Goal: Task Accomplishment & Management: Use online tool/utility

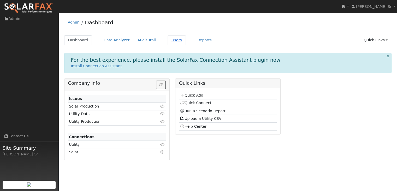
click at [168, 42] on link "Users" at bounding box center [177, 40] width 18 height 10
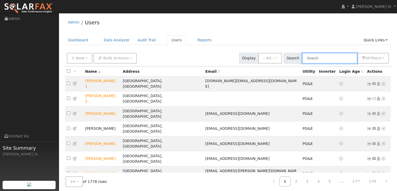
click at [313, 59] on input "text" at bounding box center [329, 58] width 55 height 11
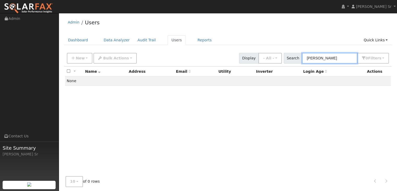
type input "Tiffany Hook"
drag, startPoint x: 320, startPoint y: 57, endPoint x: 285, endPoint y: 39, distance: 39.6
click at [299, 44] on div "Admin Users Dashboard Data Analyzer Audit Trail Users Reports Quick Links Quick…" at bounding box center [227, 108] width 333 height 184
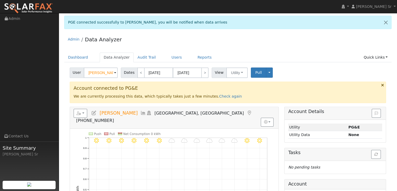
click at [112, 72] on input "Patrick Scanlan" at bounding box center [101, 72] width 34 height 10
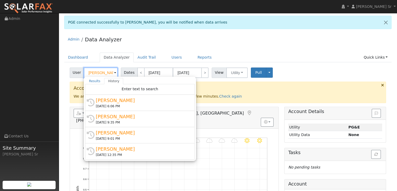
scroll to position [0, 1]
click at [108, 72] on input "Patrick Scanlan" at bounding box center [101, 72] width 34 height 10
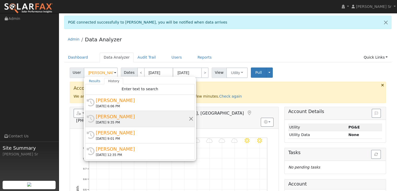
click at [135, 117] on div "Ericka Espinoza" at bounding box center [142, 116] width 93 height 7
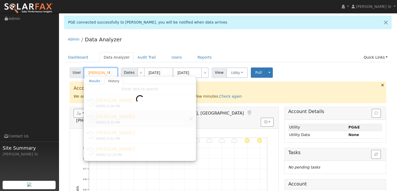
type input "Ericka Espinoza"
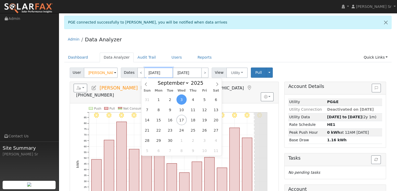
click at [155, 73] on input "09/03/2025" at bounding box center [159, 72] width 29 height 10
type input "09/0/2025"
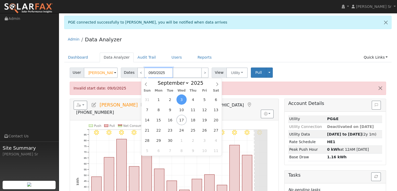
type input "09/30/2025"
type input "09/01/2025"
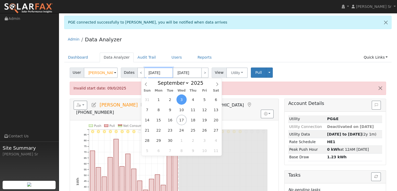
click at [163, 71] on input "09/01/2025" at bounding box center [159, 72] width 29 height 10
click at [165, 71] on input "09/01/2025" at bounding box center [159, 72] width 29 height 10
type input "09/30/0002"
type input "09/01/2"
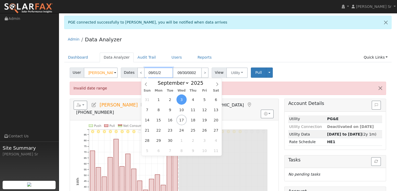
type input "09/30/2020"
type input "09/01/20"
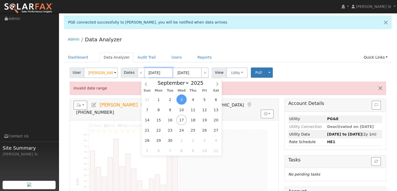
type input "09/30/0202"
type input "09/01/202"
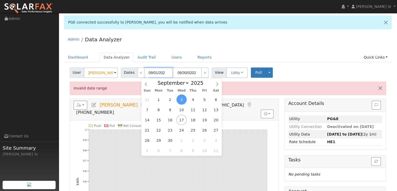
type input "09/30/2024"
type input "09/01/2024"
type input "2024"
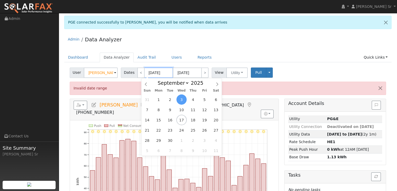
type input "09/01/2024"
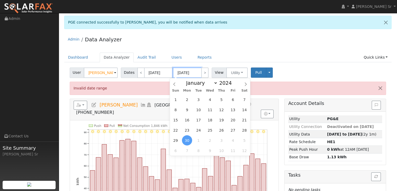
click at [194, 71] on input "09/30/2024" at bounding box center [187, 72] width 29 height 10
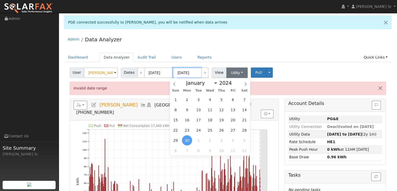
type input "09/30/2025"
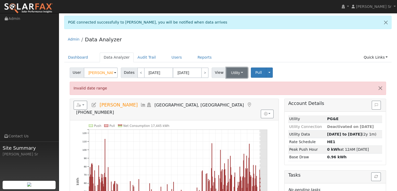
click at [238, 72] on button "Utility" at bounding box center [237, 72] width 21 height 10
click at [236, 84] on link "Utility" at bounding box center [244, 83] width 36 height 7
click at [266, 73] on button "Toggle Dropdown" at bounding box center [269, 72] width 7 height 10
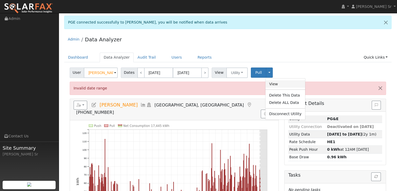
click at [273, 84] on link "View" at bounding box center [286, 83] width 40 height 7
click at [168, 60] on link "Users" at bounding box center [177, 58] width 18 height 10
click at [113, 57] on link "Data Analyzer" at bounding box center [117, 58] width 34 height 10
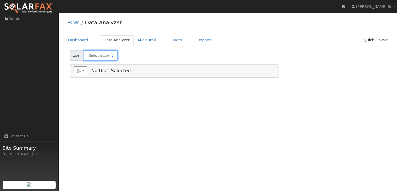
type input "[PERSON_NAME]"
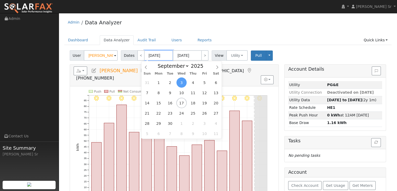
drag, startPoint x: 165, startPoint y: 55, endPoint x: 162, endPoint y: 56, distance: 2.8
click at [162, 56] on input "[DATE]" at bounding box center [159, 55] width 29 height 10
type input "[DATE]"
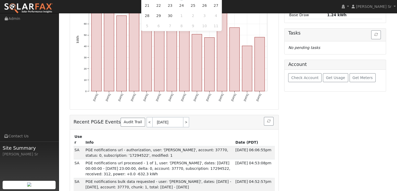
scroll to position [109, 0]
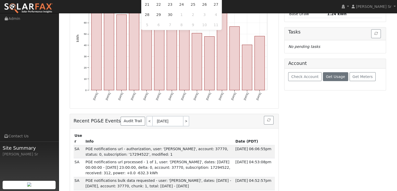
type input "[DATE]"
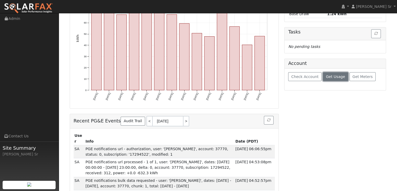
click at [336, 74] on span "Get Usage" at bounding box center [335, 76] width 19 height 4
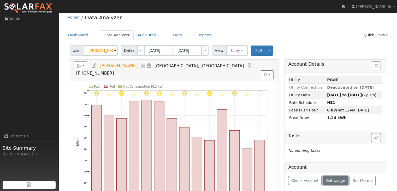
scroll to position [4, 0]
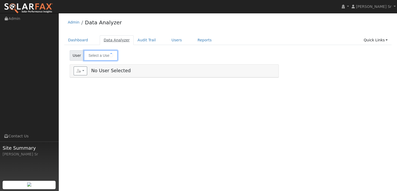
type input "[PERSON_NAME]"
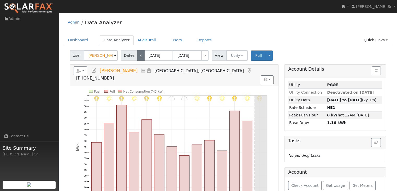
click at [137, 53] on link "<" at bounding box center [140, 55] width 7 height 10
type input "[DATE]"
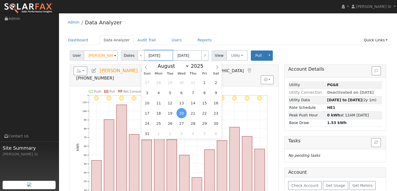
click at [163, 57] on input "[DATE]" at bounding box center [159, 55] width 29 height 10
type input "[DATE]"
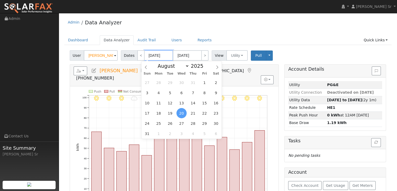
type input "08/20/2024"
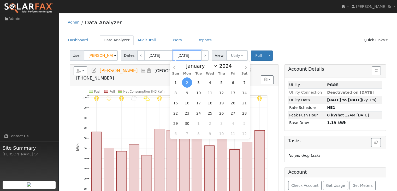
click at [190, 54] on input "09/02/2024" at bounding box center [187, 55] width 29 height 10
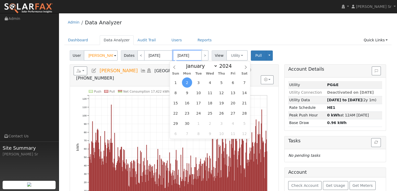
type input "09/02/2025"
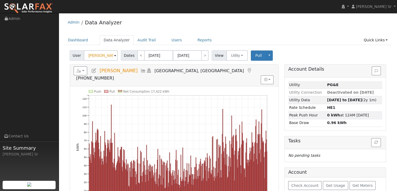
click at [278, 39] on ul "Dashboard Data Analyzer Audit Trail Users Reports Quick Links Quick Add Quick C…" at bounding box center [228, 40] width 328 height 10
click at [236, 55] on button "Utility" at bounding box center [237, 55] width 21 height 10
click at [234, 66] on link "Utility" at bounding box center [244, 66] width 36 height 7
click at [266, 55] on button "Toggle Dropdown" at bounding box center [269, 55] width 7 height 10
click at [282, 53] on div "User Ericka Espinoza Account Default Account Default Account 933 Turquoise Stre…" at bounding box center [228, 54] width 319 height 12
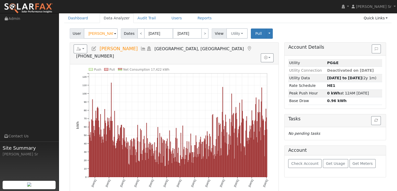
scroll to position [21, 0]
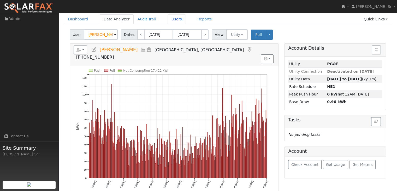
click at [168, 18] on link "Users" at bounding box center [177, 19] width 18 height 10
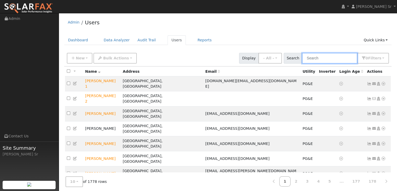
click at [313, 58] on input "text" at bounding box center [329, 58] width 55 height 11
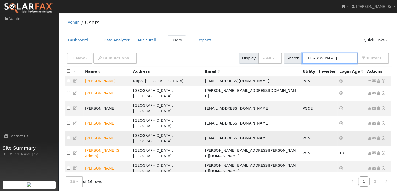
type input "eric"
click at [385, 136] on icon at bounding box center [384, 138] width 5 height 4
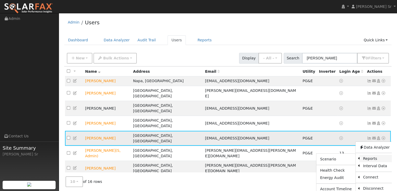
click at [367, 155] on link "Reports" at bounding box center [377, 158] width 34 height 7
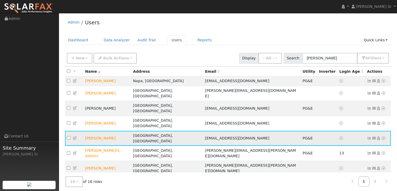
click at [383, 136] on icon at bounding box center [384, 138] width 5 height 4
click at [331, 170] on link "Export to CSV" at bounding box center [337, 173] width 38 height 7
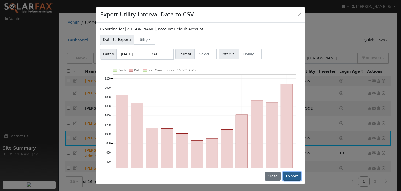
click at [297, 176] on button "Export" at bounding box center [292, 176] width 18 height 9
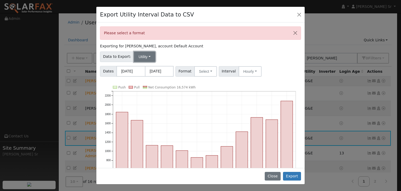
click at [146, 55] on button "Utility" at bounding box center [144, 56] width 21 height 10
drag, startPoint x: 294, startPoint y: 176, endPoint x: 288, endPoint y: 175, distance: 5.8
click at [288, 175] on button "Export" at bounding box center [292, 176] width 18 height 9
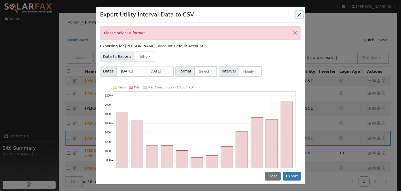
click at [300, 15] on button "Close" at bounding box center [299, 14] width 7 height 7
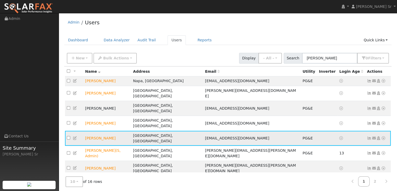
click at [384, 136] on icon at bounding box center [384, 138] width 5 height 4
click at [342, 170] on link "Export to CSV" at bounding box center [337, 173] width 38 height 7
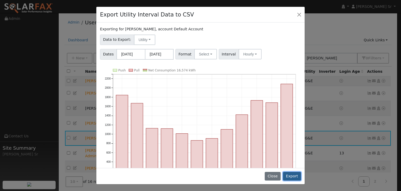
drag, startPoint x: 293, startPoint y: 176, endPoint x: 290, endPoint y: 174, distance: 3.9
click at [290, 174] on button "Export" at bounding box center [292, 176] width 18 height 9
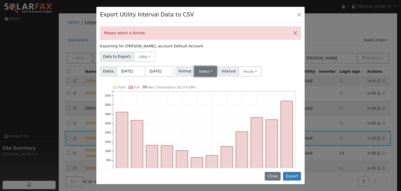
click at [208, 71] on button "Select" at bounding box center [205, 71] width 23 height 10
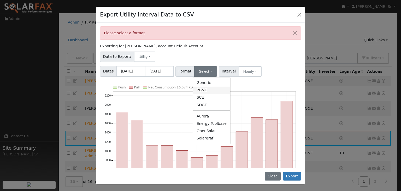
click at [206, 92] on link "PG&E" at bounding box center [211, 90] width 37 height 7
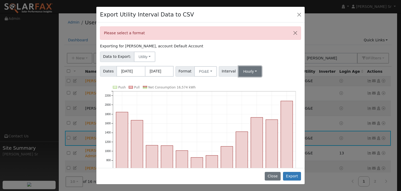
click at [251, 71] on button "Hourly" at bounding box center [250, 71] width 23 height 10
click at [246, 84] on link "15 Minute" at bounding box center [255, 82] width 36 height 7
click at [291, 178] on button "Export" at bounding box center [292, 176] width 18 height 9
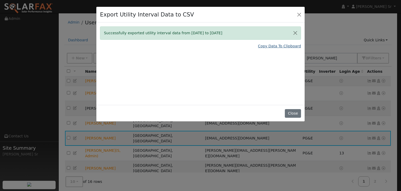
click at [281, 45] on link "Copy Data To Clipboard" at bounding box center [279, 45] width 43 height 5
click at [293, 45] on link "Copy Data To Clipboard" at bounding box center [279, 45] width 43 height 5
click at [295, 109] on button "Close" at bounding box center [293, 113] width 16 height 9
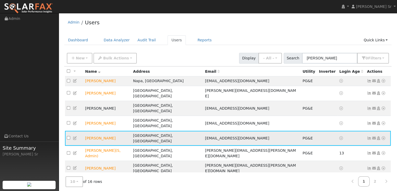
click at [318, 131] on td at bounding box center [328, 138] width 20 height 15
click at [383, 136] on icon at bounding box center [384, 138] width 5 height 4
click at [332, 170] on link "Export to CSV" at bounding box center [337, 173] width 38 height 7
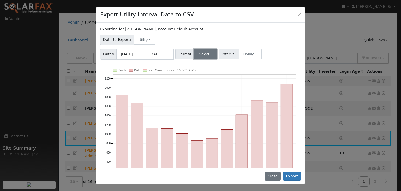
click at [208, 53] on button "Select" at bounding box center [205, 54] width 23 height 10
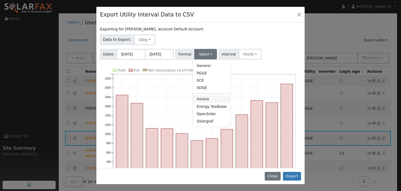
click at [207, 99] on link "Aurora" at bounding box center [211, 98] width 37 height 7
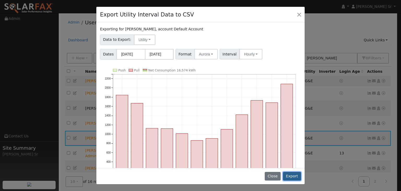
click at [295, 175] on button "Export" at bounding box center [292, 176] width 18 height 9
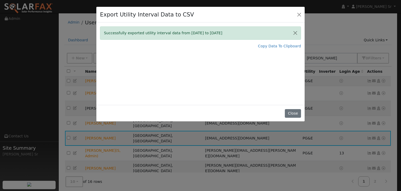
click at [282, 49] on div "Successfully exported utility interval data from 09/01/24 to 08/31/25 Copy Data…" at bounding box center [200, 63] width 209 height 82
click at [284, 44] on link "Copy Data To Clipboard" at bounding box center [279, 45] width 43 height 5
click at [281, 46] on link "Copy Data To Clipboard" at bounding box center [279, 45] width 43 height 5
click at [291, 46] on link "Copy Data To Clipboard" at bounding box center [279, 45] width 43 height 5
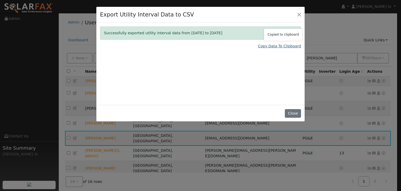
click at [291, 46] on link "Copy Data To Clipboard" at bounding box center [279, 45] width 43 height 5
click at [295, 112] on button "Close" at bounding box center [293, 113] width 16 height 9
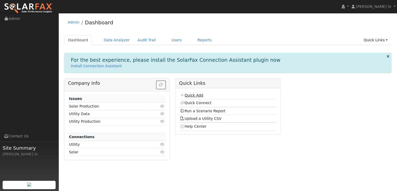
drag, startPoint x: 196, startPoint y: 96, endPoint x: 191, endPoint y: 95, distance: 4.6
click at [191, 95] on link "Quick Add" at bounding box center [191, 95] width 23 height 4
click at [169, 39] on link "Users" at bounding box center [177, 40] width 18 height 10
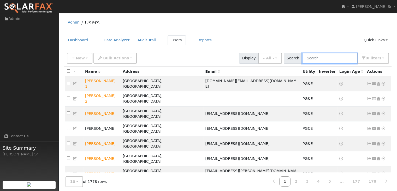
click at [313, 58] on input "text" at bounding box center [329, 58] width 55 height 11
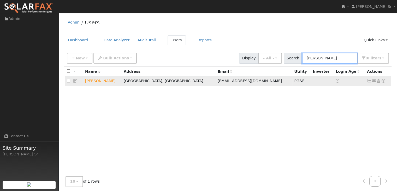
type input "ericka"
click at [383, 81] on icon at bounding box center [384, 81] width 5 height 4
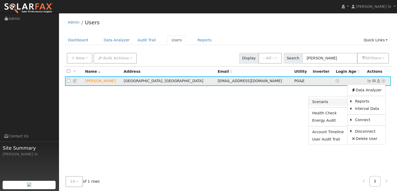
click at [330, 104] on link "Scenario" at bounding box center [328, 101] width 39 height 7
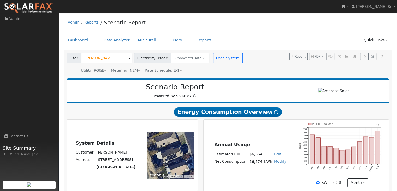
type input "21871"
click at [193, 58] on button "Connected Data" at bounding box center [190, 58] width 39 height 10
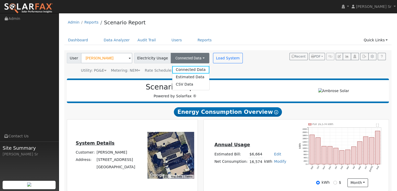
click at [231, 36] on ul "Dashboard Data Analyzer Audit Trail Users Reports Quick Links Quick Add Quick C…" at bounding box center [228, 40] width 328 height 10
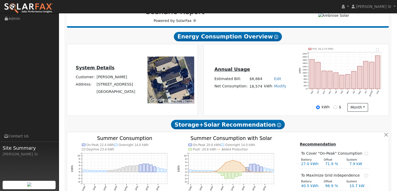
scroll to position [75, 0]
click at [182, 85] on div at bounding box center [171, 80] width 47 height 47
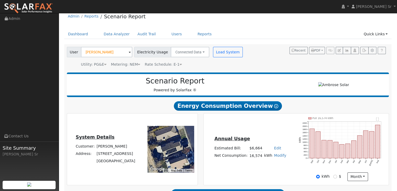
scroll to position [7, 0]
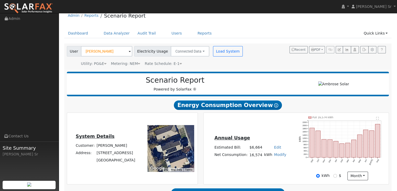
click at [160, 104] on h2 "Energy Consumption Overview Show Help" at bounding box center [228, 105] width 323 height 10
click at [192, 77] on h2 "Scenario Report" at bounding box center [175, 80] width 206 height 9
click at [225, 83] on h2 "Scenario Report" at bounding box center [175, 80] width 206 height 9
click at [255, 83] on h2 "Scenario Report" at bounding box center [175, 80] width 206 height 9
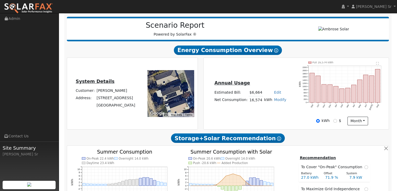
scroll to position [0, 0]
